Goal: Find specific page/section: Find specific page/section

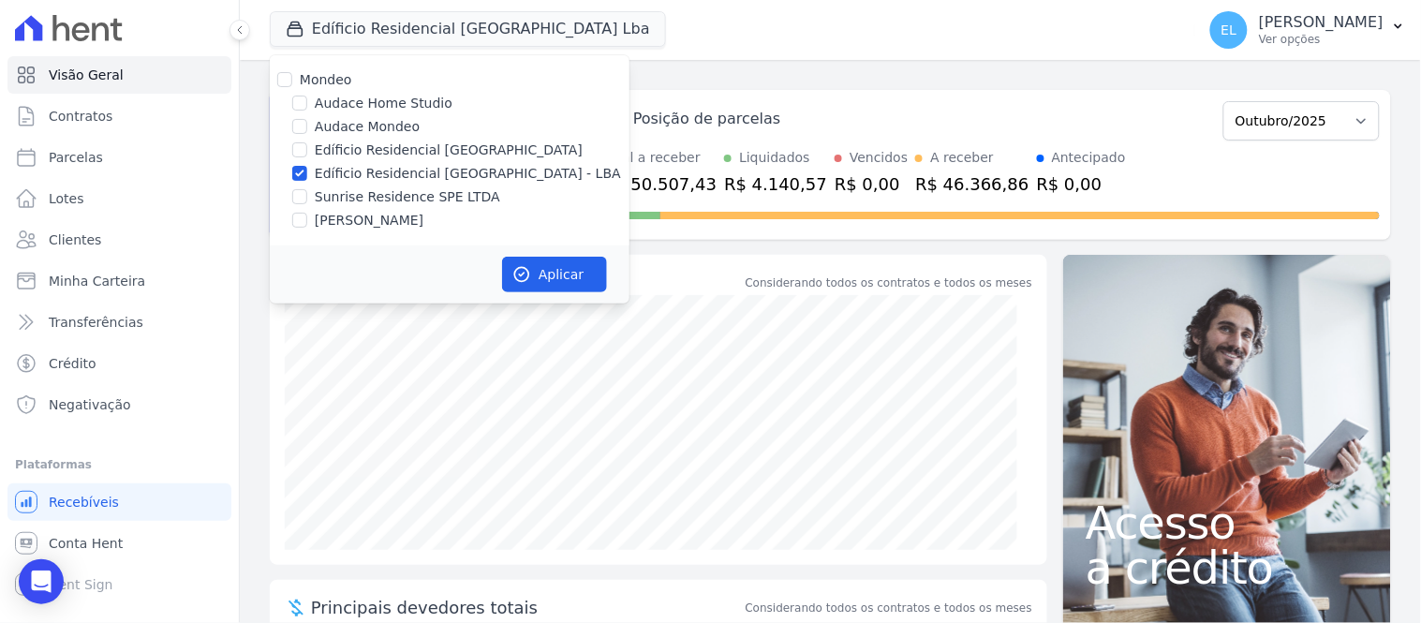
click at [358, 193] on label "Sunrise Residence SPE LTDA" at bounding box center [407, 197] width 185 height 20
click at [307, 193] on input "Sunrise Residence SPE LTDA" at bounding box center [299, 196] width 15 height 15
checkbox input "true"
click at [362, 170] on label "Edíficio Residencial [GEOGRAPHIC_DATA] - LBA" at bounding box center [468, 174] width 306 height 20
click at [307, 170] on input "Edíficio Residencial [GEOGRAPHIC_DATA] - LBA" at bounding box center [299, 173] width 15 height 15
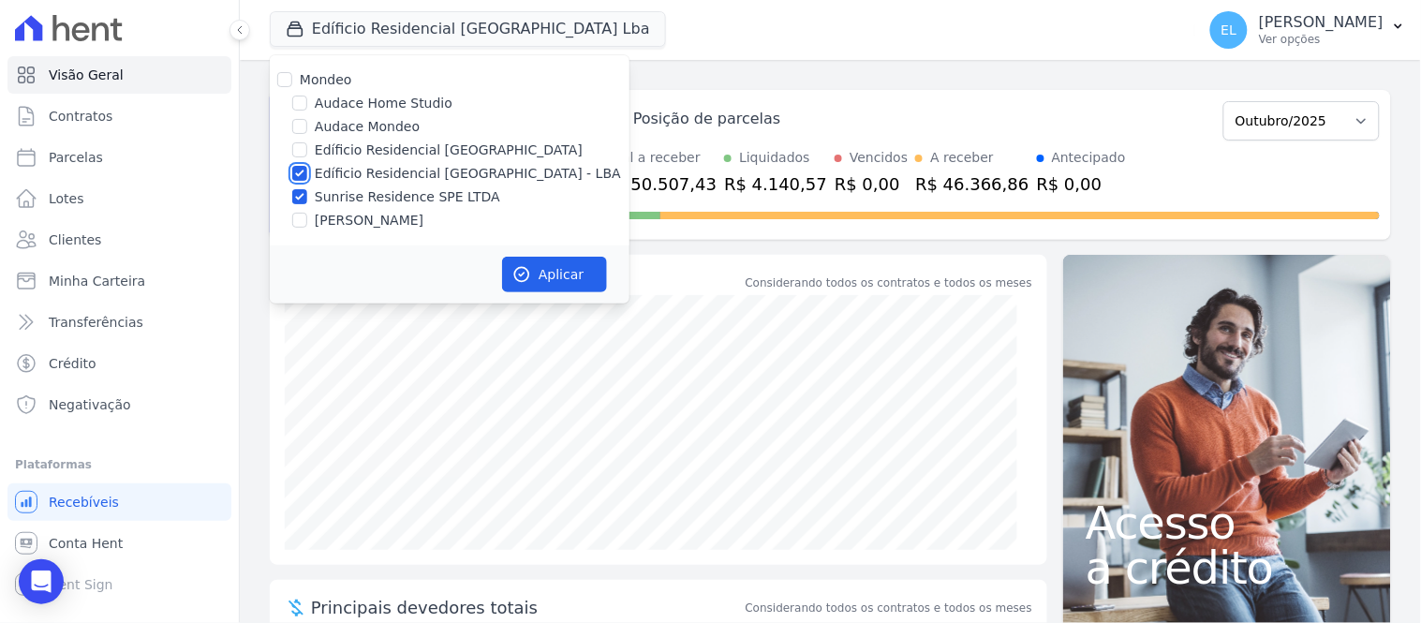
checkbox input "false"
click at [529, 262] on button "Aplicar" at bounding box center [554, 275] width 105 height 36
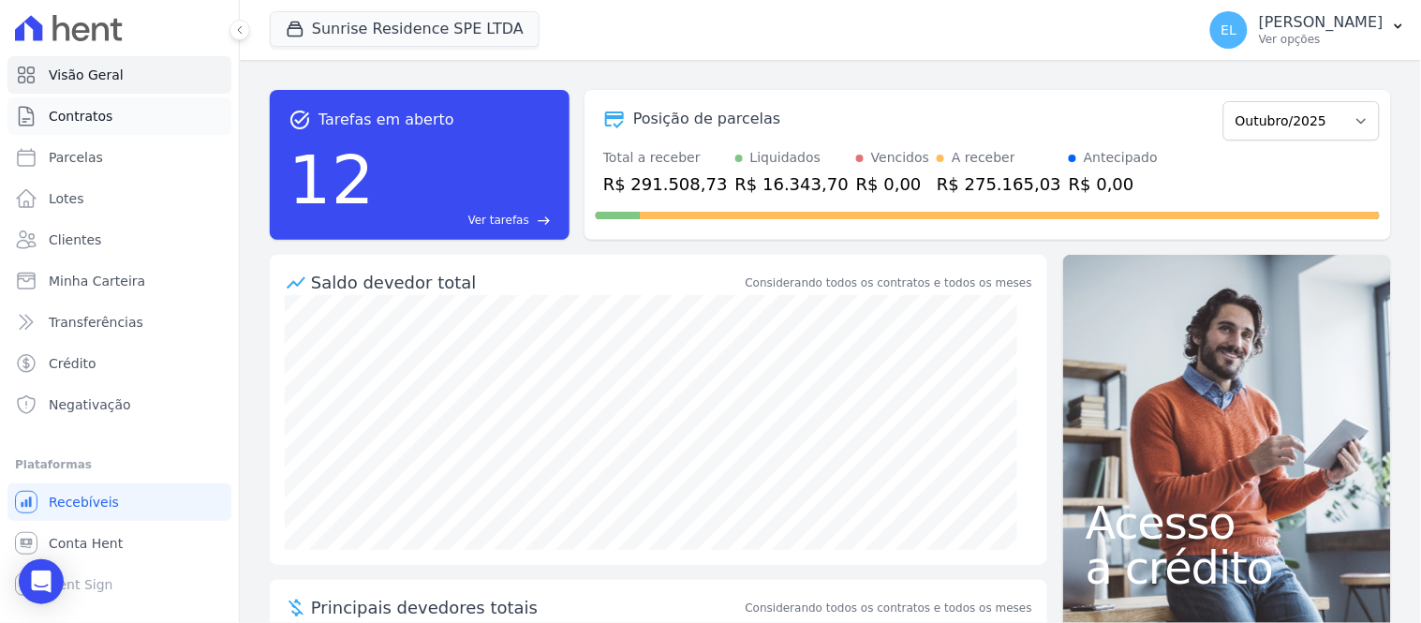
click at [112, 122] on link "Contratos" at bounding box center [119, 115] width 224 height 37
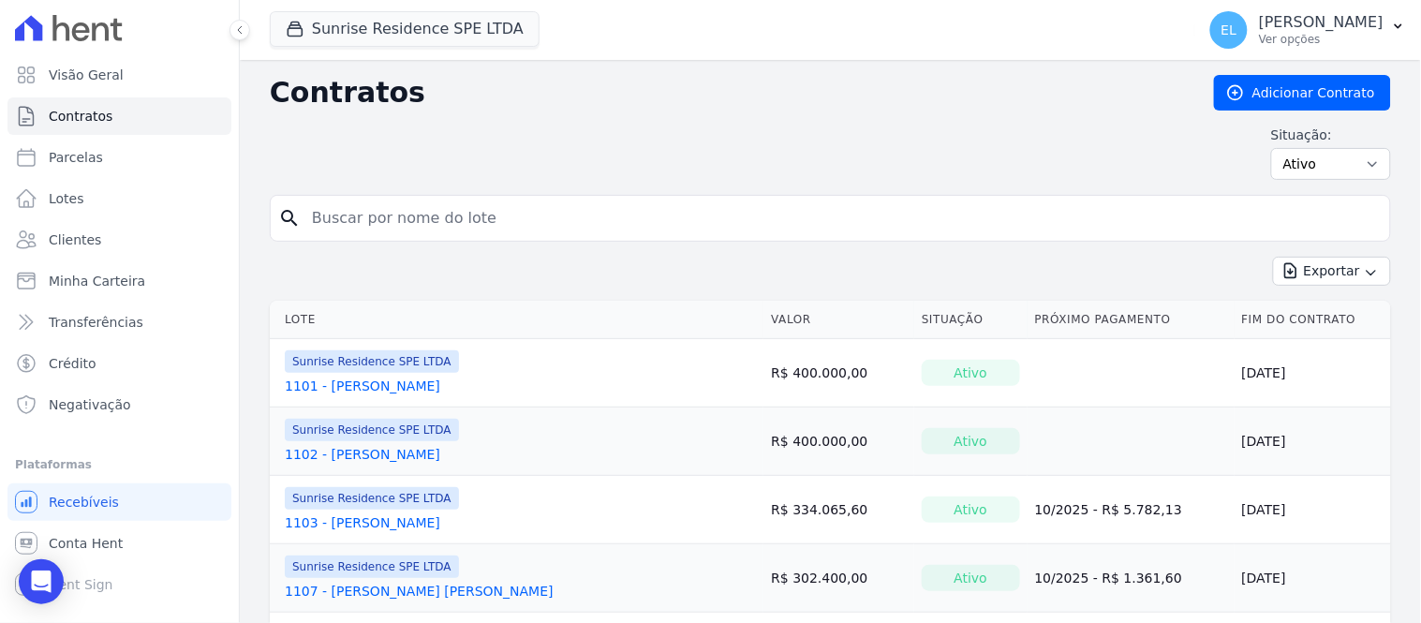
click at [501, 216] on input "search" at bounding box center [842, 218] width 1082 height 37
type input "602"
